Goal: Book appointment/travel/reservation

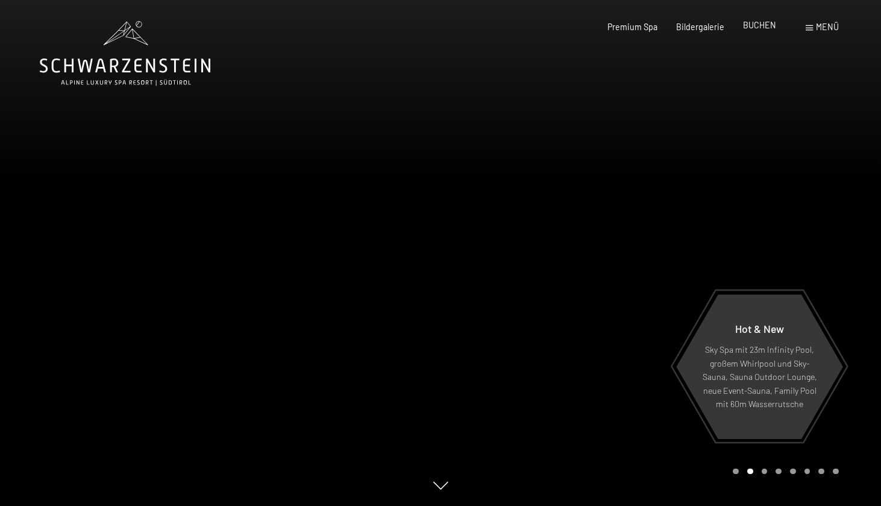
click at [760, 30] on span "BUCHEN" at bounding box center [759, 25] width 33 height 10
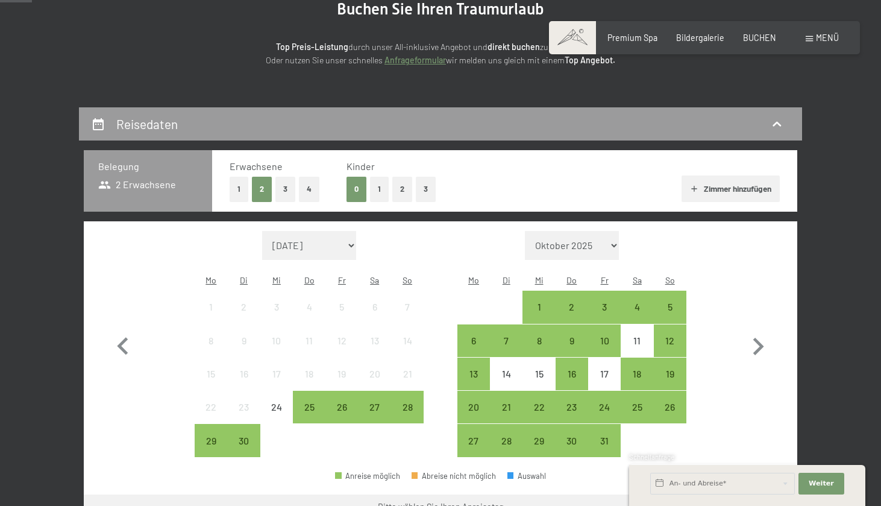
scroll to position [151, 0]
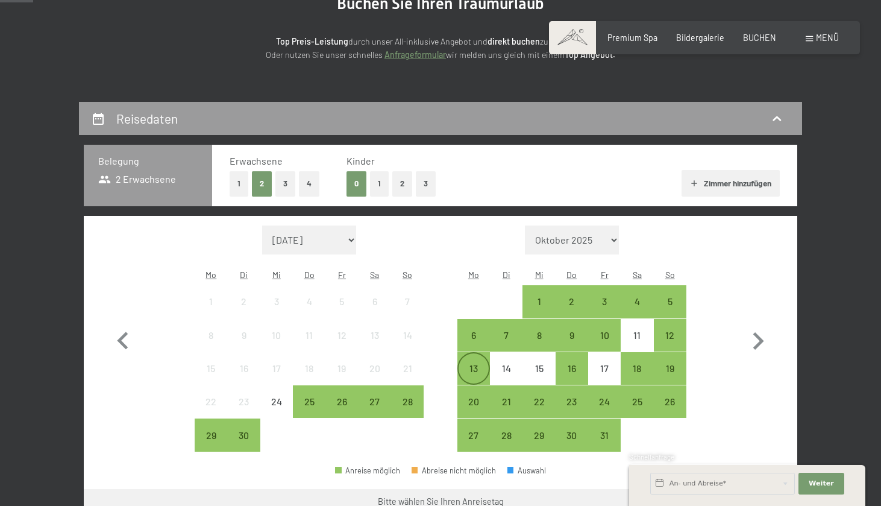
click at [479, 363] on div "13" at bounding box center [474, 378] width 30 height 30
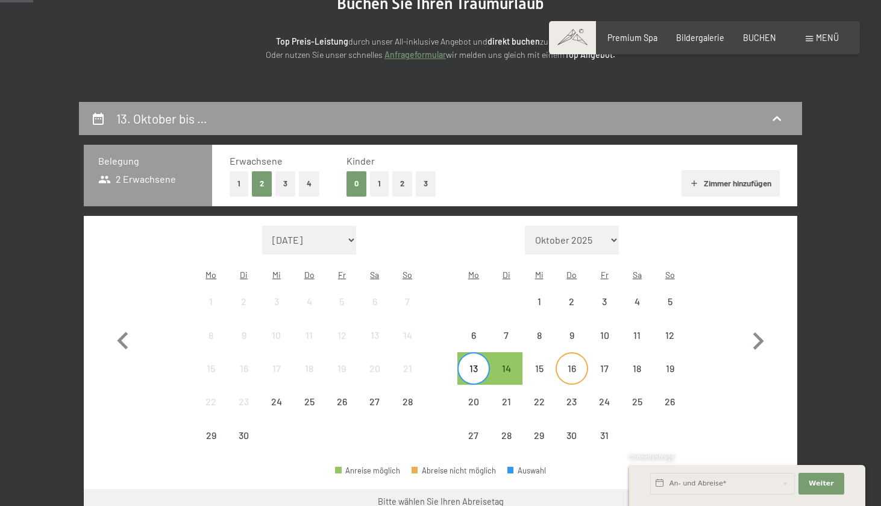
click at [576, 363] on div "16" at bounding box center [572, 378] width 30 height 30
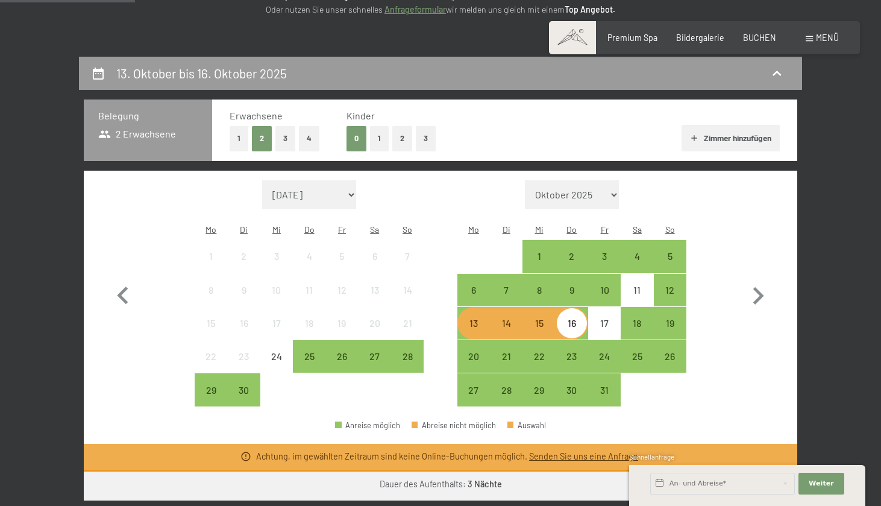
scroll to position [198, 0]
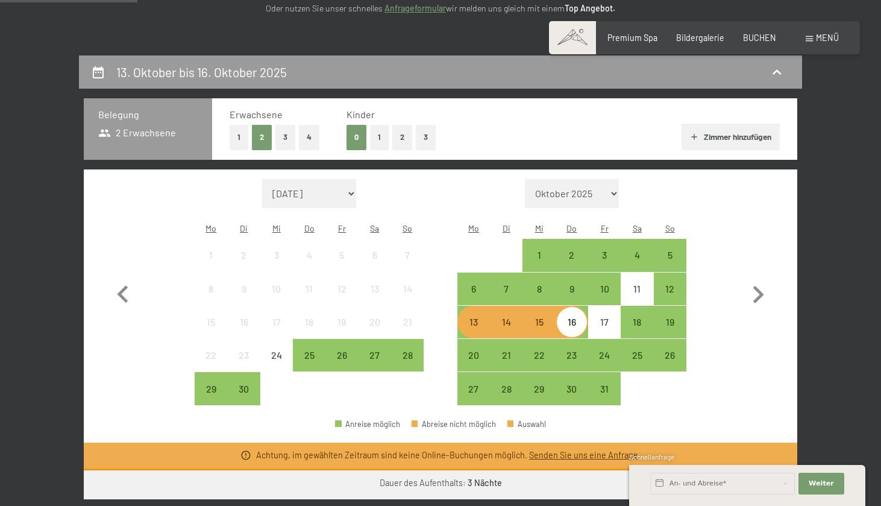
click at [566, 450] on link "Senden Sie uns eine Anfrage" at bounding box center [583, 455] width 109 height 10
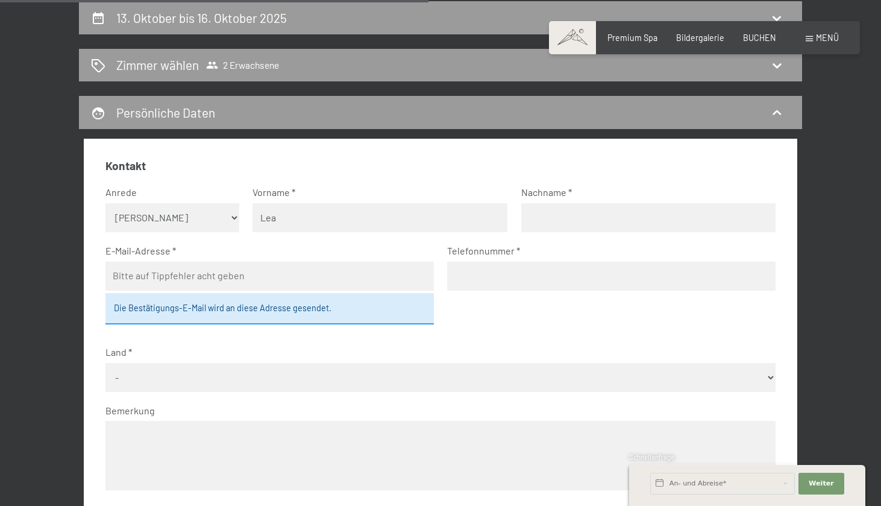
type input "Lea"
type input "Bierhals"
type input "leabierhals@gmx.de"
type input "01749356222"
click at [343, 298] on div "Die Bestätigungs-E-Mail wird an diese Adresse gesendet." at bounding box center [269, 308] width 329 height 31
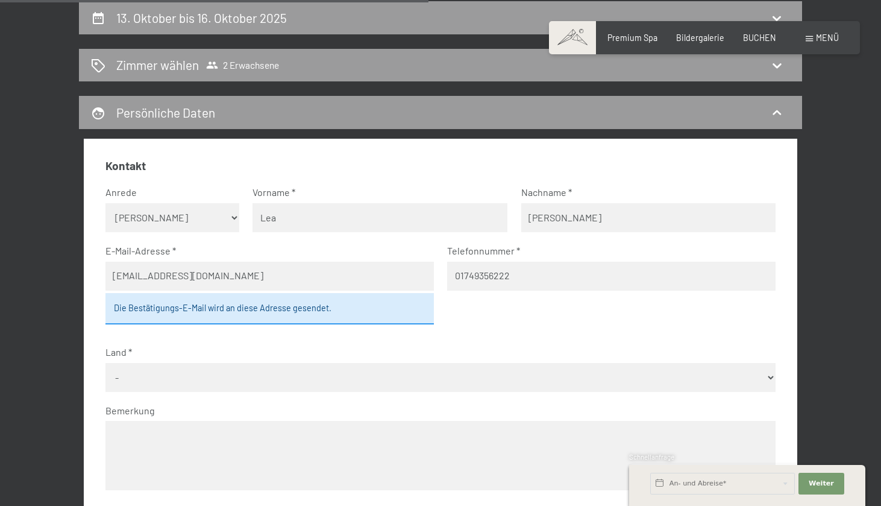
select select "DEU"
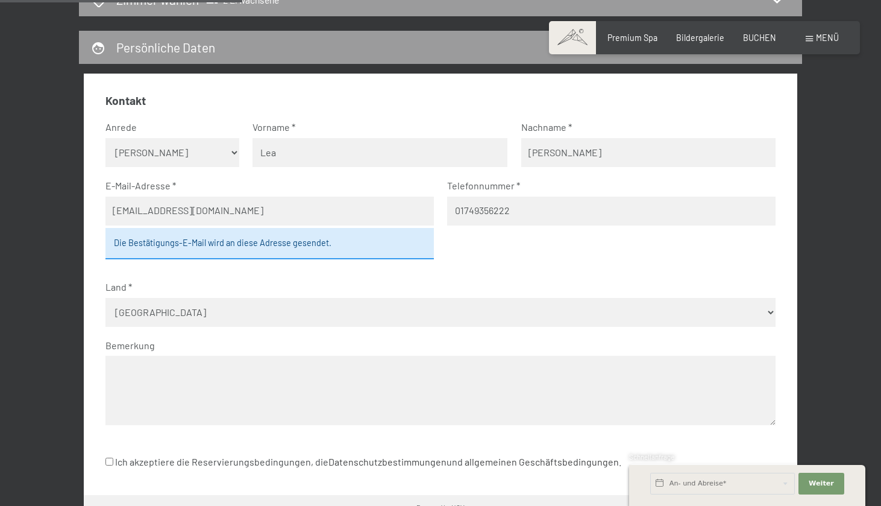
scroll to position [318, 0]
click at [272, 374] on textarea at bounding box center [440, 389] width 671 height 69
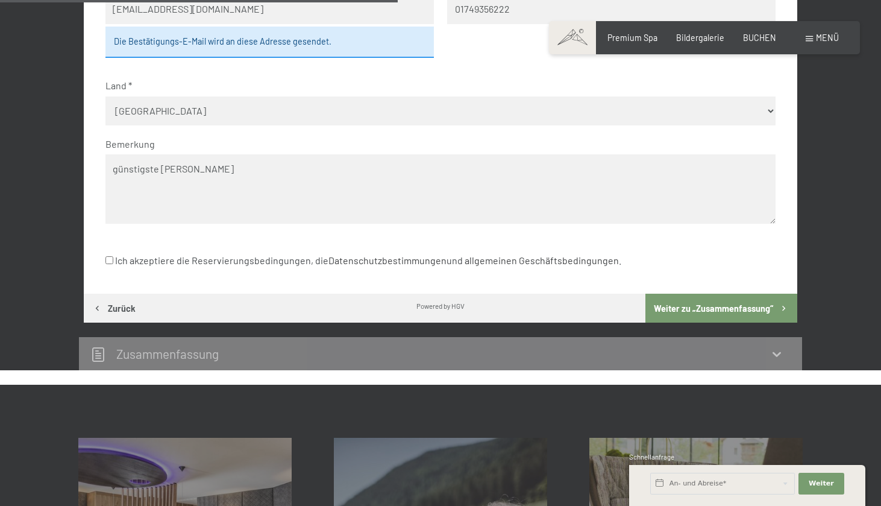
scroll to position [521, 0]
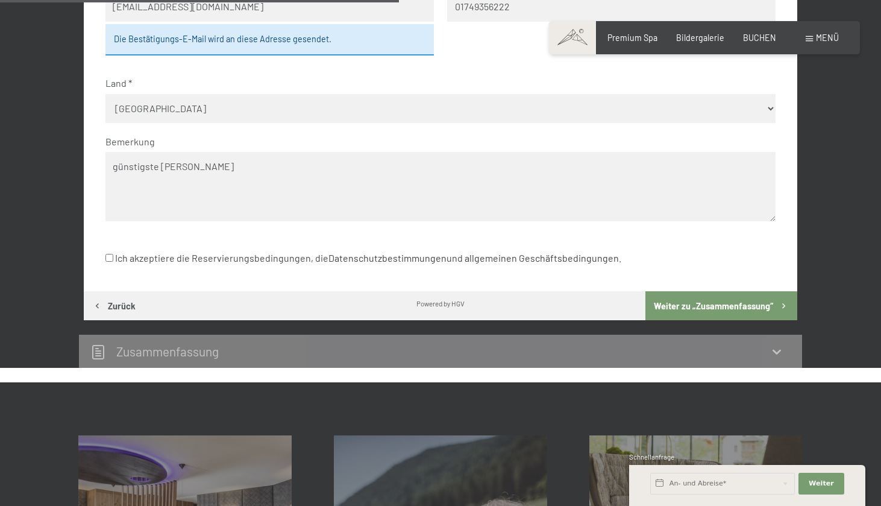
type textarea "günstigste Zimmer"
click at [258, 247] on label "Ich akzeptiere die Reservierungsbedingungen, die Datenschutzbestimmungen und al…" at bounding box center [363, 258] width 516 height 23
click at [113, 254] on input "Ich akzeptiere die Reservierungsbedingungen, die Datenschutzbestimmungen und al…" at bounding box center [109, 258] width 8 height 8
checkbox input "true"
click at [715, 291] on button "Weiter zu „Zusammen­fassung“" at bounding box center [722, 305] width 152 height 29
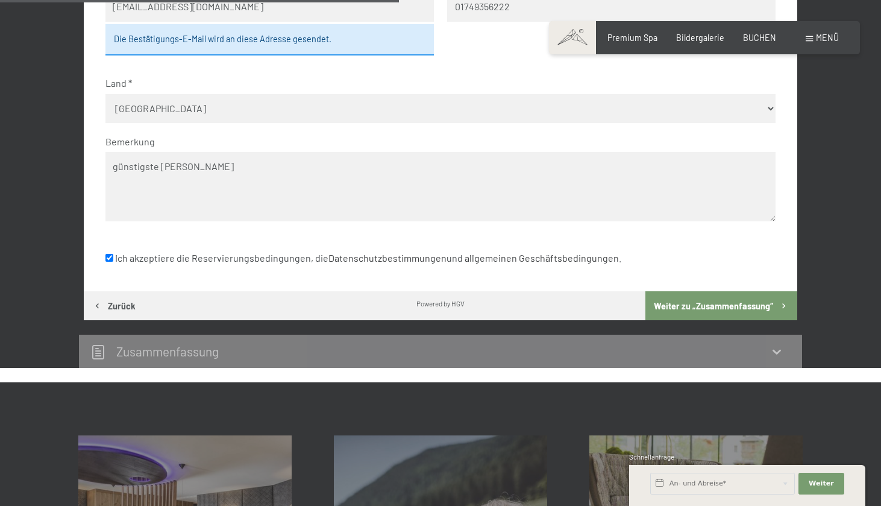
scroll to position [252, 0]
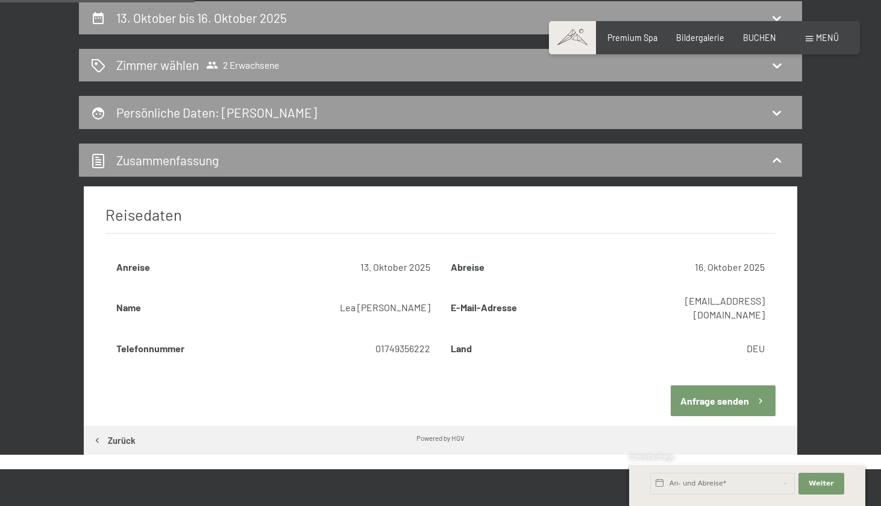
click at [716, 388] on button "Anfrage senden" at bounding box center [723, 400] width 105 height 31
